Goal: Check status: Check status

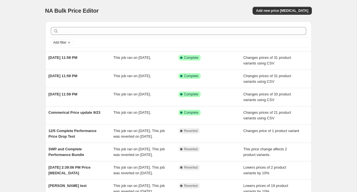
click at [15, 85] on div "NA Bulk Price Editor. This page is ready NA Bulk Price Editor Add new price [ME…" at bounding box center [178, 135] width 357 height 271
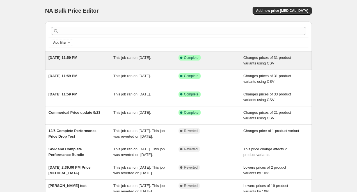
click at [65, 56] on span "[DATE] 11:59 PM" at bounding box center [63, 57] width 29 height 4
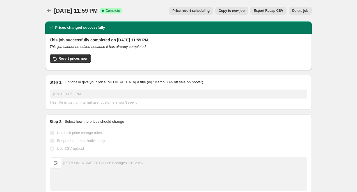
click at [47, 9] on icon "Price change jobs" at bounding box center [49, 11] width 6 height 6
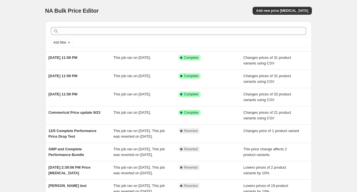
click at [35, 15] on div "NA Bulk Price Editor. This page is ready NA Bulk Price Editor Add new price [ME…" at bounding box center [178, 135] width 357 height 271
click at [27, 56] on div "NA Bulk Price Editor. This page is ready NA Bulk Price Editor Add new price [ME…" at bounding box center [178, 135] width 357 height 271
